Goal: Transaction & Acquisition: Purchase product/service

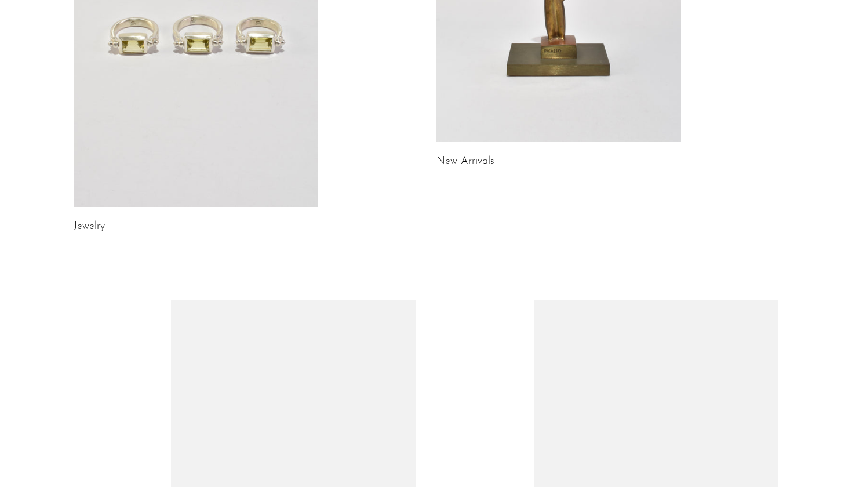
scroll to position [287, 0]
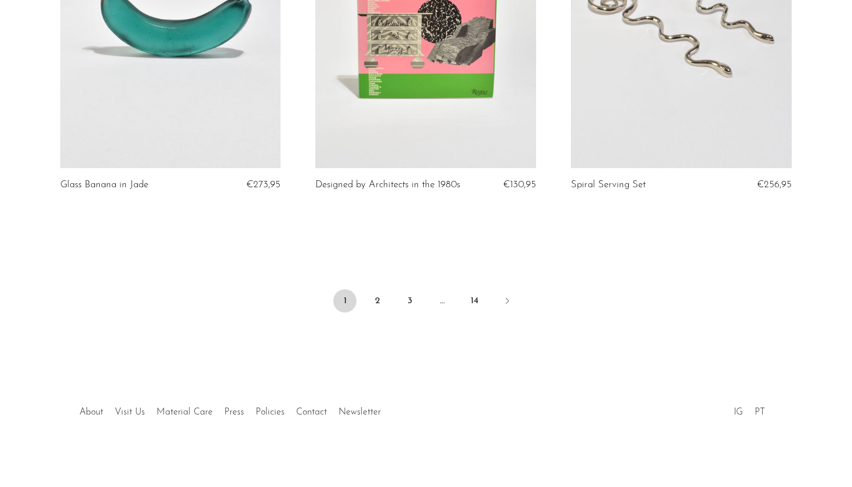
scroll to position [4219, 0]
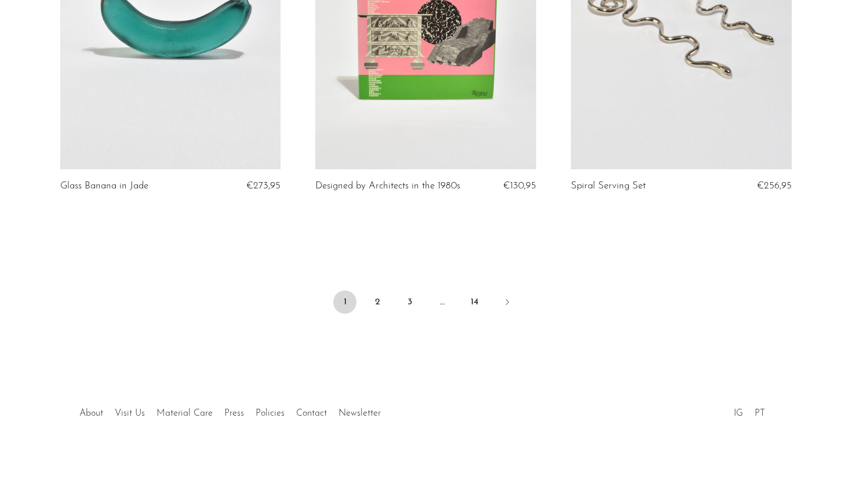
click at [663, 12] on link at bounding box center [681, 14] width 221 height 309
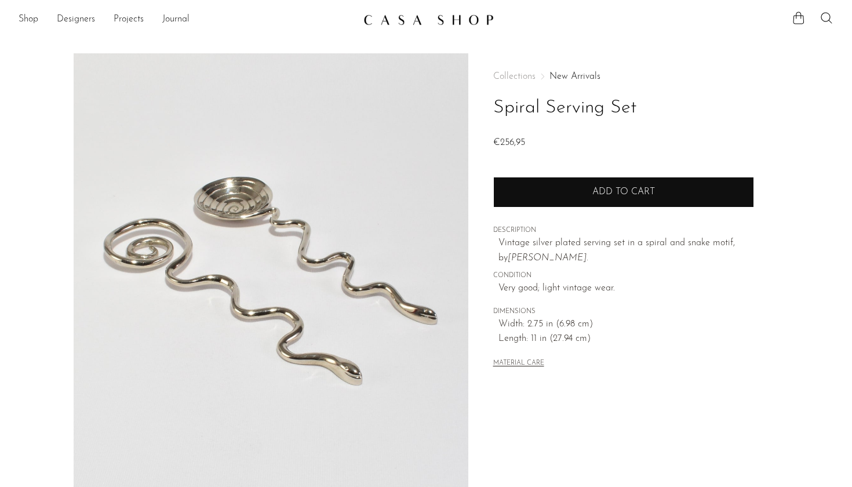
click at [645, 193] on span "Add to cart" at bounding box center [623, 191] width 63 height 9
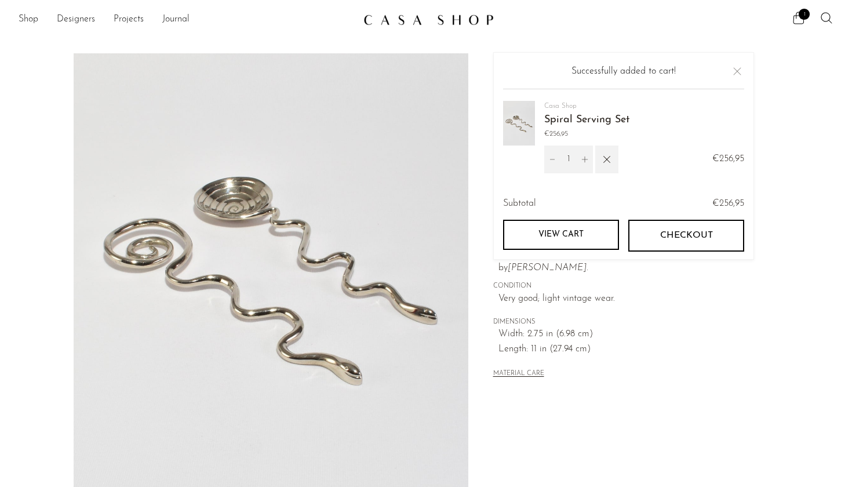
click at [739, 70] on button "Close" at bounding box center [737, 71] width 14 height 14
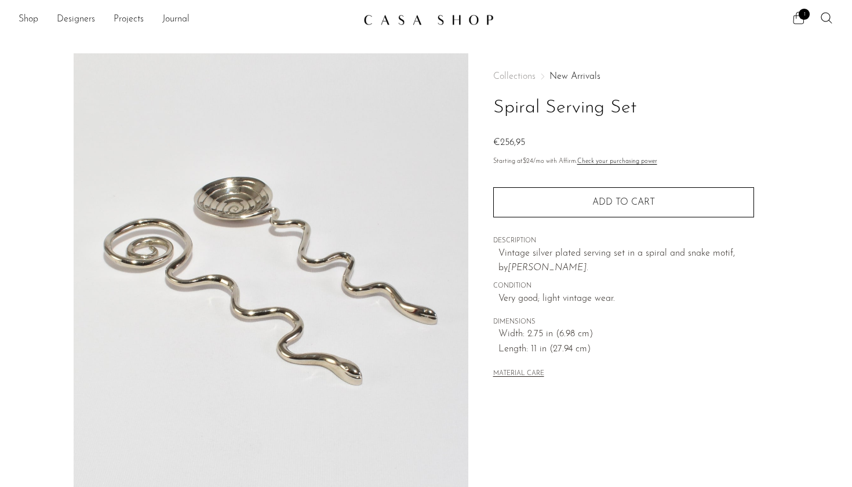
click at [796, 16] on icon at bounding box center [798, 18] width 11 height 12
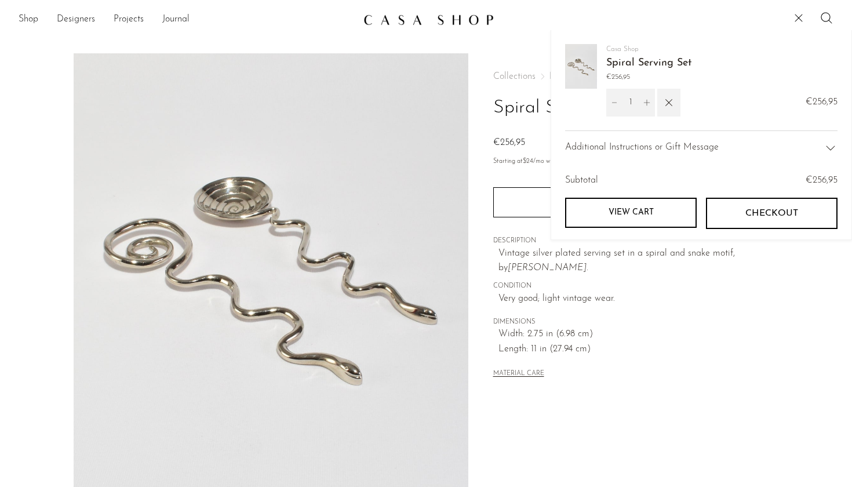
click at [761, 217] on span "Checkout" at bounding box center [771, 213] width 53 height 11
